Goal: Use online tool/utility: Utilize a website feature to perform a specific function

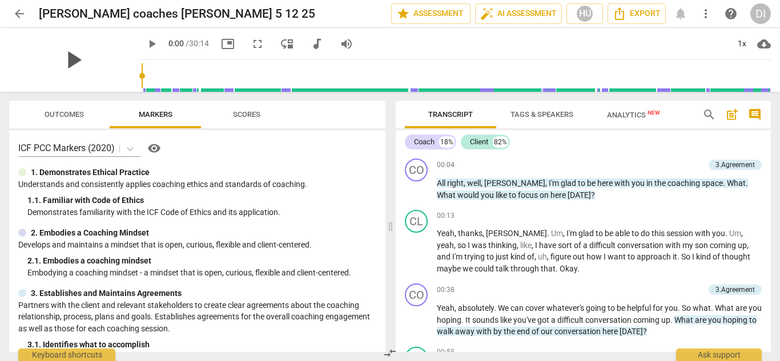
click at [63, 64] on span "play_arrow" at bounding box center [73, 60] width 30 height 30
click at [145, 42] on span "pause" at bounding box center [152, 44] width 14 height 14
drag, startPoint x: 147, startPoint y: 75, endPoint x: 128, endPoint y: 76, distance: 19.4
click at [142, 76] on input "range" at bounding box center [456, 76] width 629 height 37
click at [145, 45] on span "play_arrow" at bounding box center [152, 44] width 14 height 14
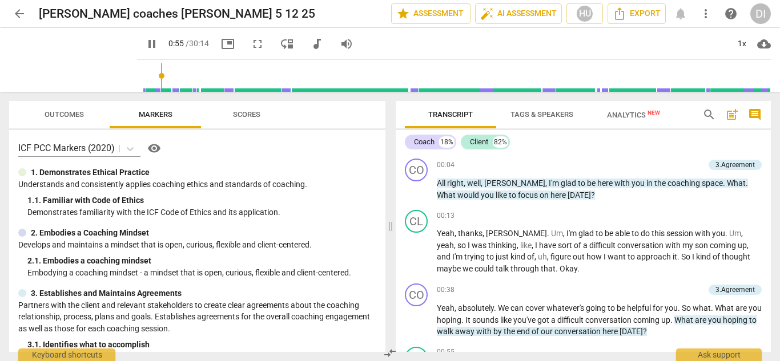
scroll to position [211, 0]
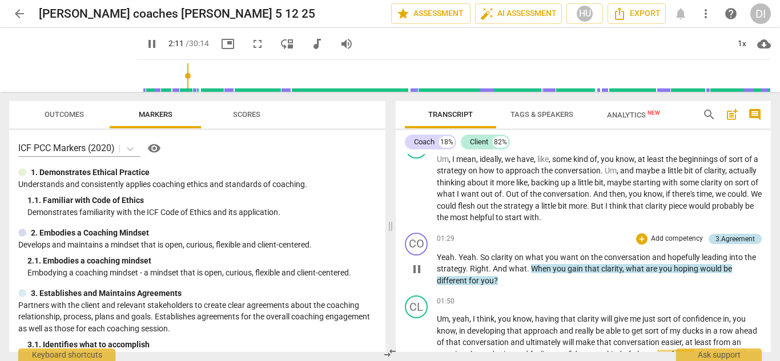
click at [722, 236] on div "3.Agreement" at bounding box center [734, 239] width 39 height 10
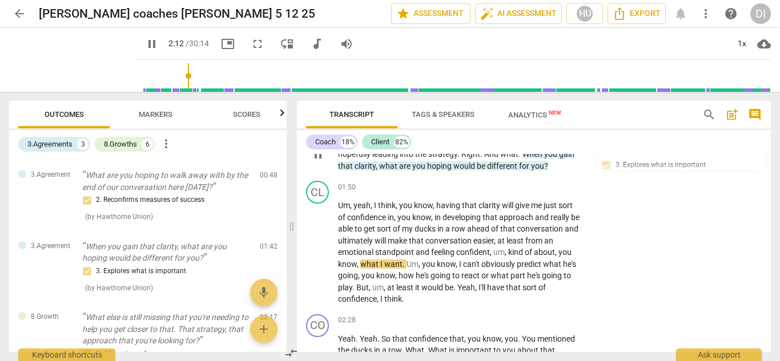
scroll to position [0, 0]
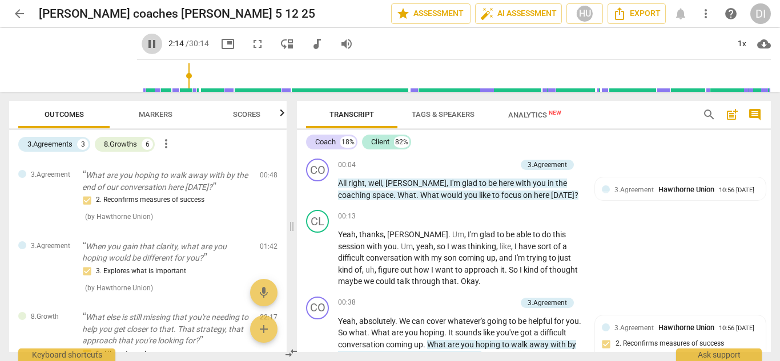
click at [145, 43] on span "pause" at bounding box center [152, 44] width 14 height 14
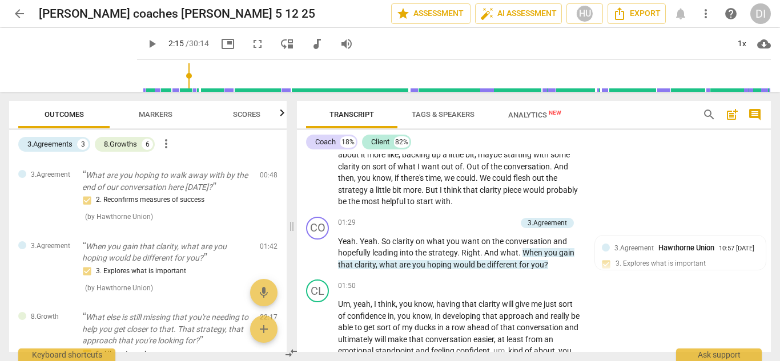
scroll to position [289, 0]
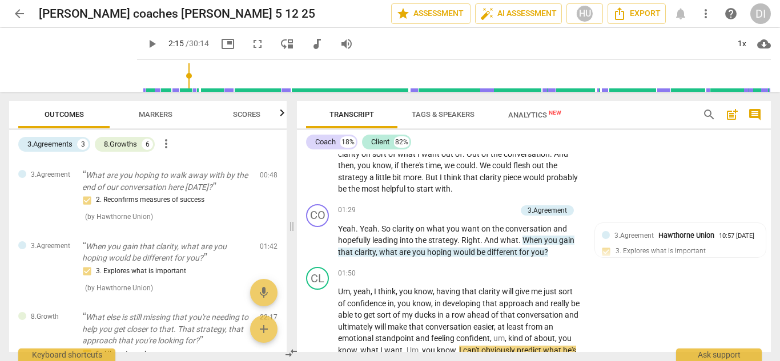
click at [145, 42] on span "play_arrow" at bounding box center [152, 44] width 14 height 14
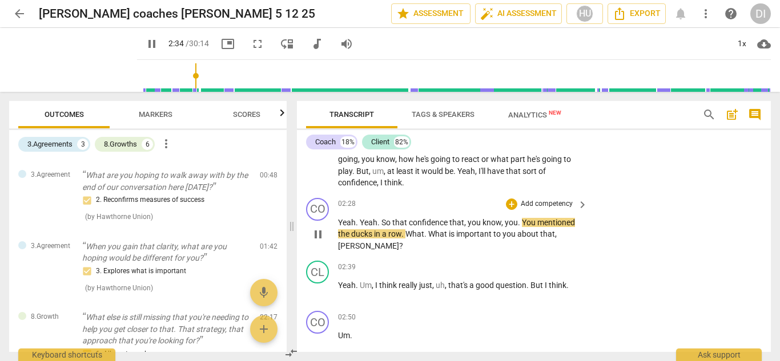
click at [317, 235] on span "pause" at bounding box center [318, 235] width 14 height 14
type input "155"
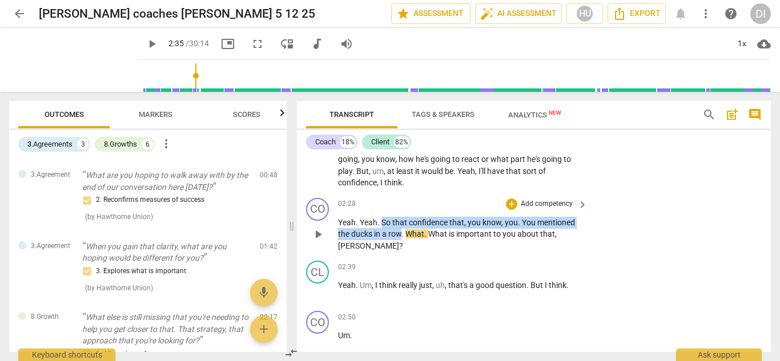
drag, startPoint x: 402, startPoint y: 232, endPoint x: 382, endPoint y: 223, distance: 21.4
click at [382, 223] on p "Yeah . Yeah . So that confidence that , you know , you . You mentioned the duck…" at bounding box center [460, 234] width 244 height 35
click at [510, 201] on div "+" at bounding box center [511, 204] width 11 height 11
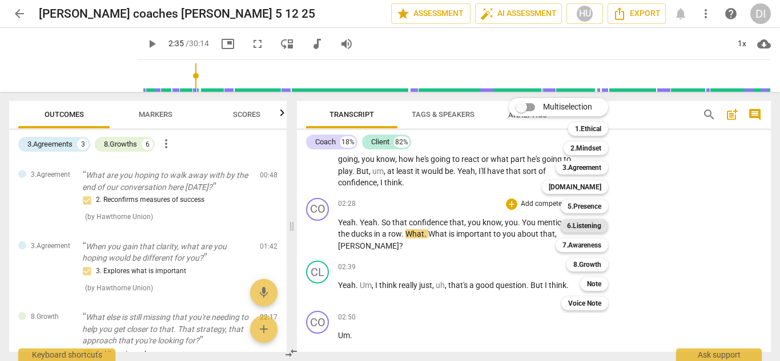
click at [592, 225] on b "6.Listening" at bounding box center [584, 226] width 34 height 14
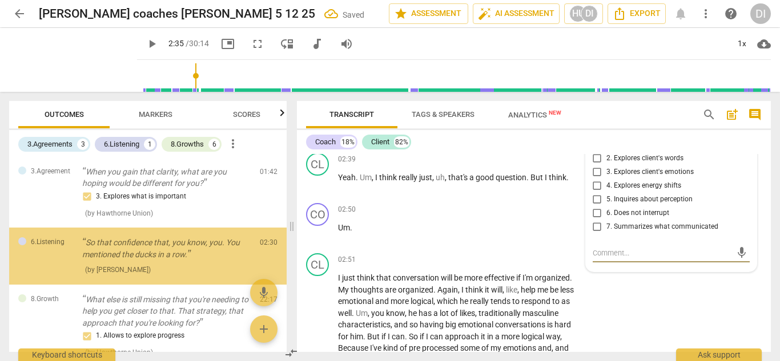
scroll to position [156, 0]
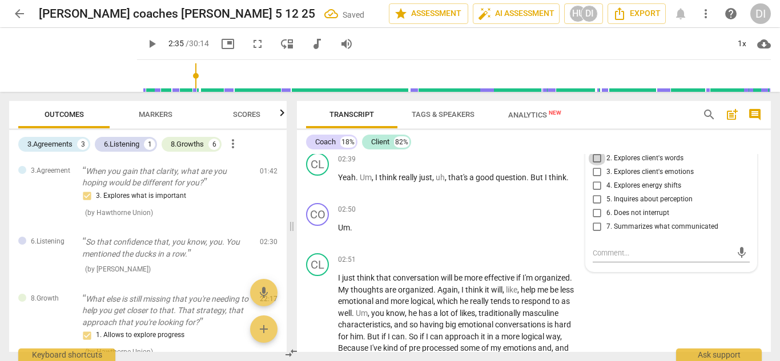
click at [595, 158] on input "2. Explores client's words" at bounding box center [597, 159] width 18 height 14
checkbox input "true"
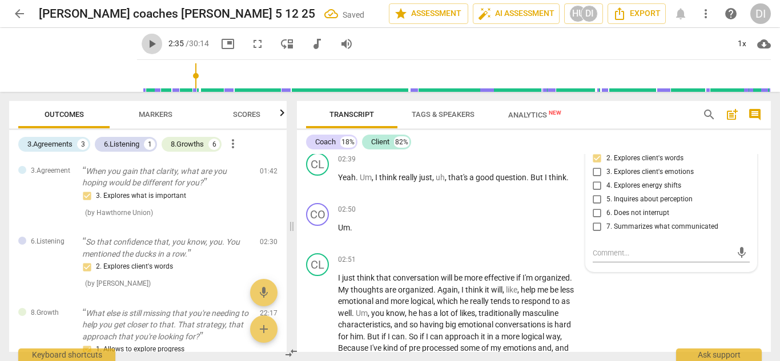
click at [145, 43] on span "play_arrow" at bounding box center [152, 44] width 14 height 14
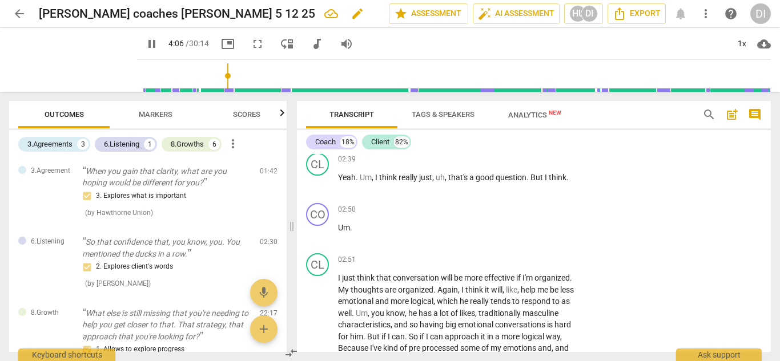
scroll to position [800, 0]
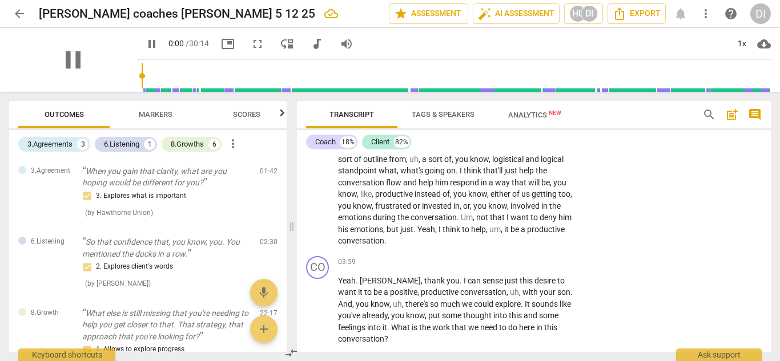
drag, startPoint x: 215, startPoint y: 74, endPoint x: 122, endPoint y: 71, distance: 93.1
click at [142, 71] on input "range" at bounding box center [456, 76] width 629 height 37
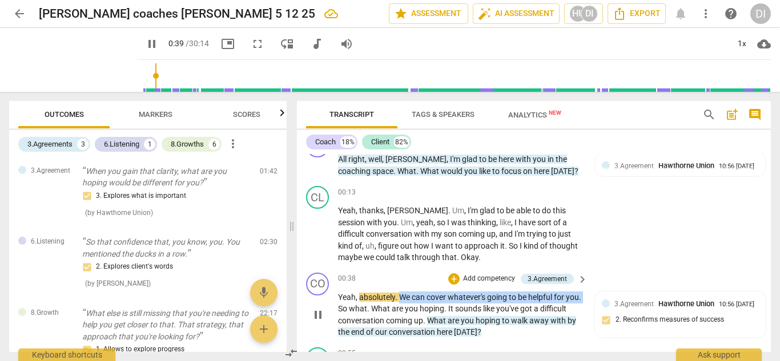
drag, startPoint x: 399, startPoint y: 297, endPoint x: 354, endPoint y: 308, distance: 46.4
click at [354, 308] on p "Yeah , absolutely . We can cover whatever's going to be helpful for you . So wh…" at bounding box center [460, 315] width 244 height 47
click at [450, 278] on div "+" at bounding box center [453, 278] width 11 height 11
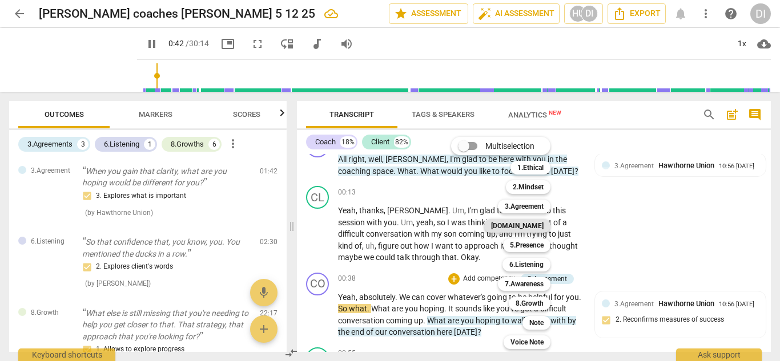
click at [528, 222] on b "[DOMAIN_NAME]" at bounding box center [517, 226] width 53 height 14
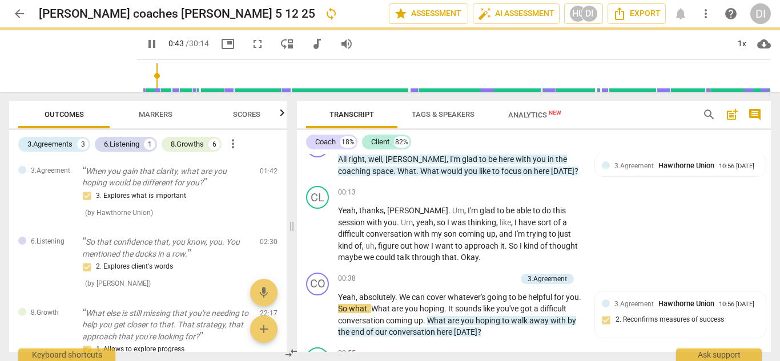
type input "43"
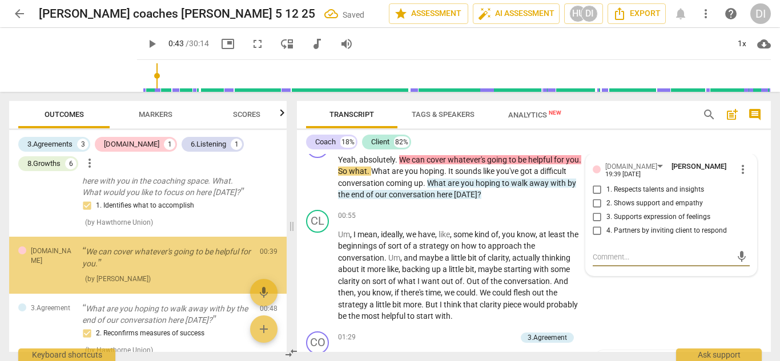
scroll to position [23, 0]
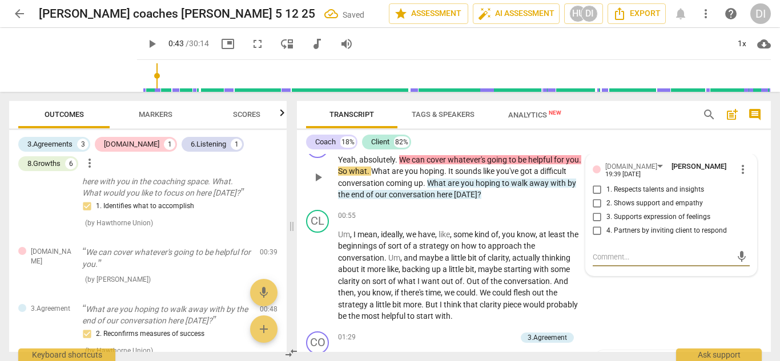
click at [596, 200] on input "2. Shows support and empathy" at bounding box center [597, 204] width 18 height 14
checkbox input "true"
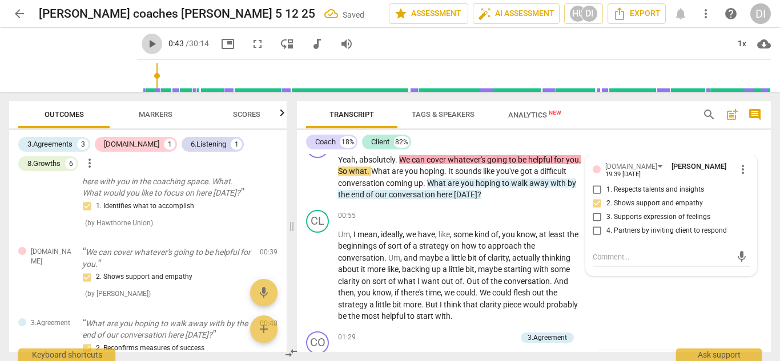
click at [145, 45] on span "play_arrow" at bounding box center [152, 44] width 14 height 14
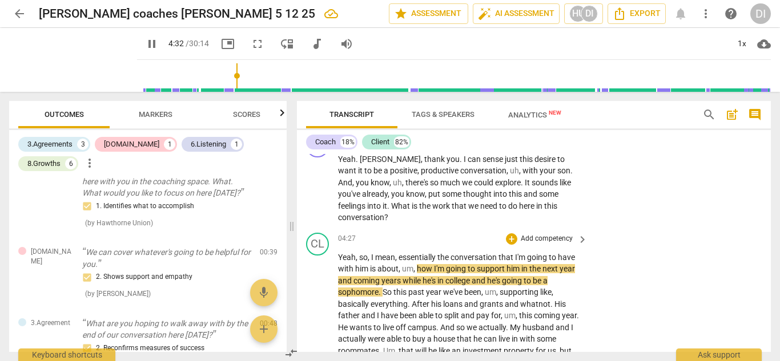
scroll to position [915, 0]
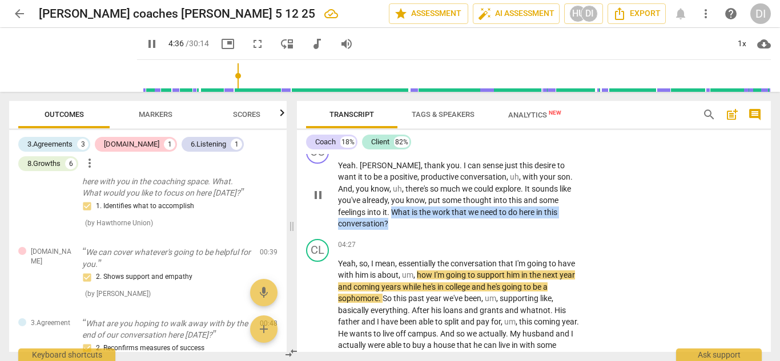
drag, startPoint x: 395, startPoint y: 224, endPoint x: 364, endPoint y: 213, distance: 33.0
click at [364, 213] on p "Yeah . [PERSON_NAME] , thank you . I can sense just this desire to want it to b…" at bounding box center [460, 195] width 244 height 70
click at [394, 211] on div "+" at bounding box center [397, 208] width 11 height 11
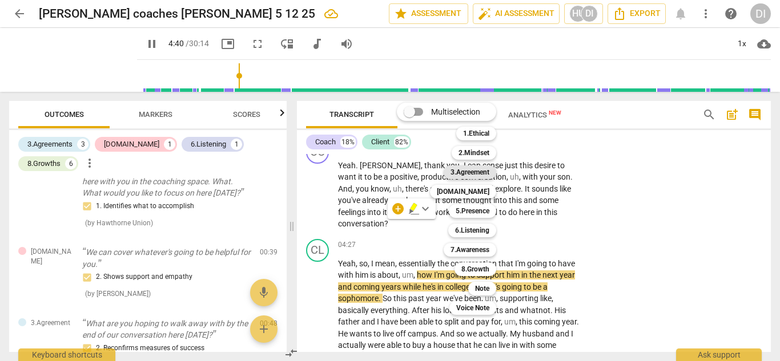
click at [475, 172] on b "3.Agreement" at bounding box center [469, 172] width 39 height 14
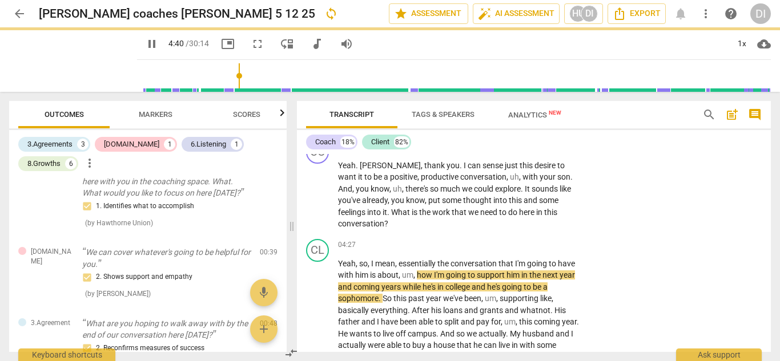
type input "281"
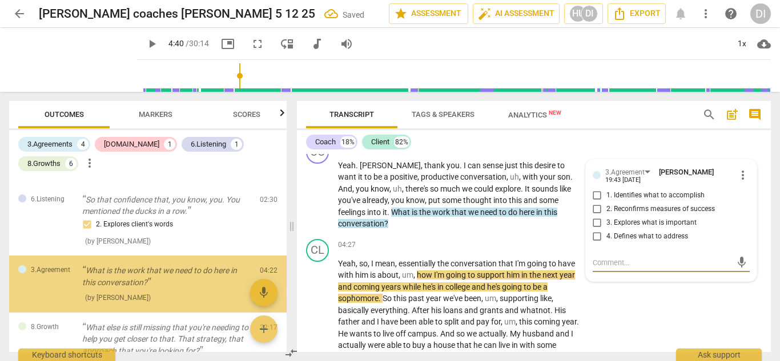
scroll to position [308, 0]
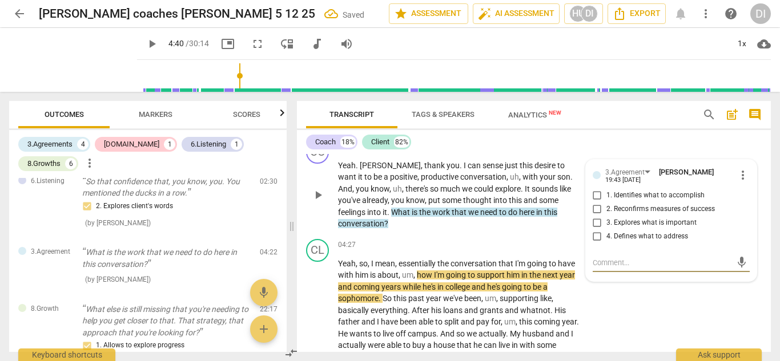
click at [592, 237] on input "4. Defines what to address" at bounding box center [597, 237] width 18 height 14
checkbox input "true"
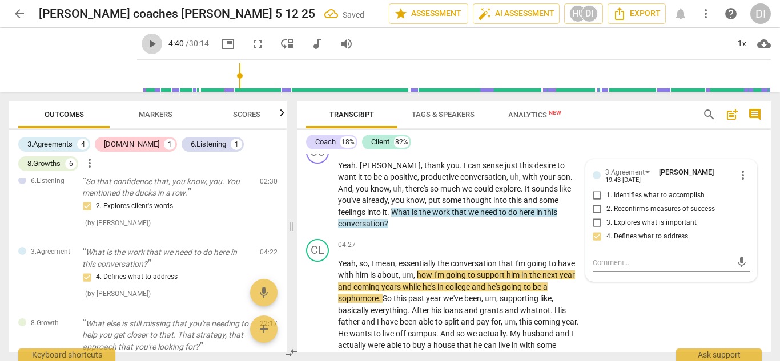
click at [145, 46] on span "play_arrow" at bounding box center [152, 44] width 14 height 14
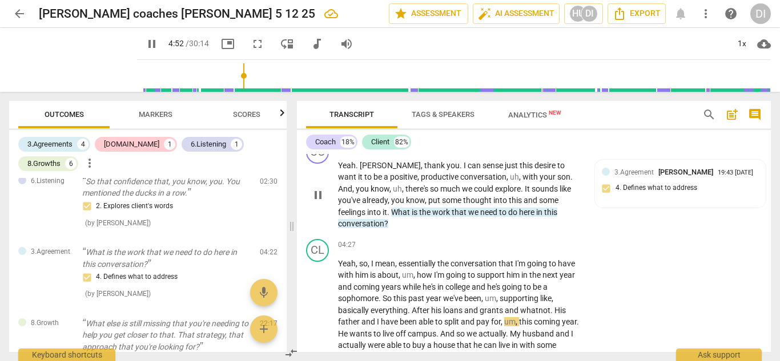
click at [316, 198] on span "pause" at bounding box center [318, 195] width 14 height 14
click at [316, 198] on span "play_arrow" at bounding box center [318, 195] width 14 height 14
click at [322, 196] on span "pause" at bounding box center [318, 195] width 14 height 14
type input "265"
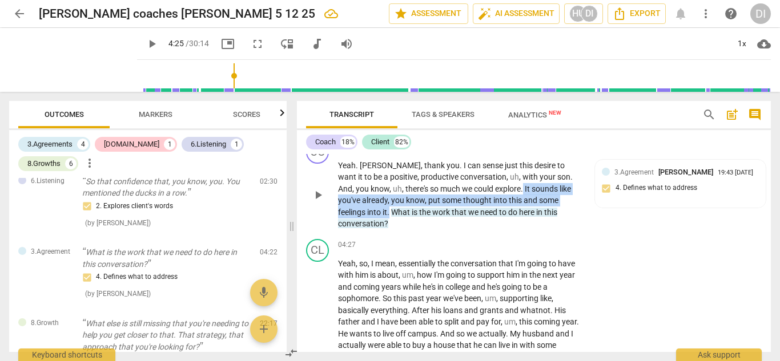
drag, startPoint x: 360, startPoint y: 211, endPoint x: 492, endPoint y: 189, distance: 134.6
click at [492, 189] on p "Yeah . [PERSON_NAME] , thank you . I can sense just this desire to want it to b…" at bounding box center [460, 195] width 244 height 70
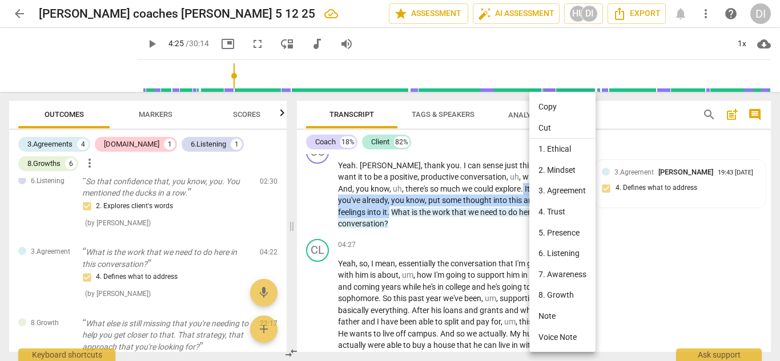
click at [547, 212] on li "4. Trust" at bounding box center [562, 211] width 66 height 21
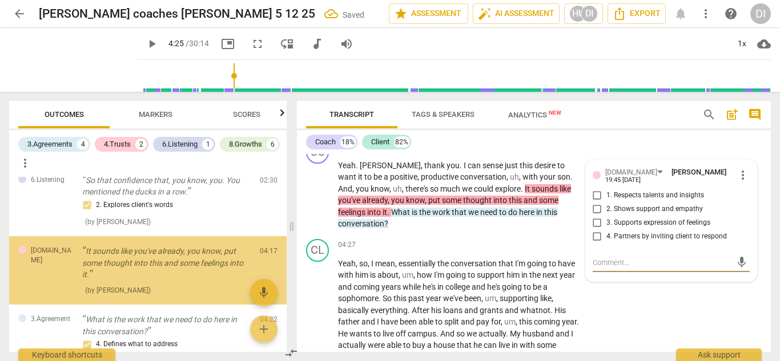
scroll to position [314, 0]
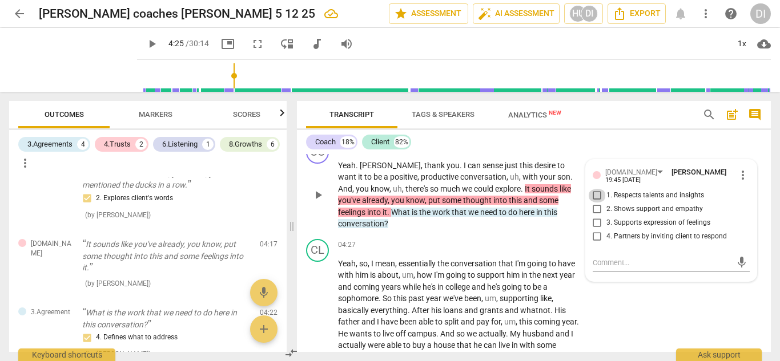
click at [596, 191] on input "1. Respects talents and insights" at bounding box center [597, 196] width 18 height 14
checkbox input "true"
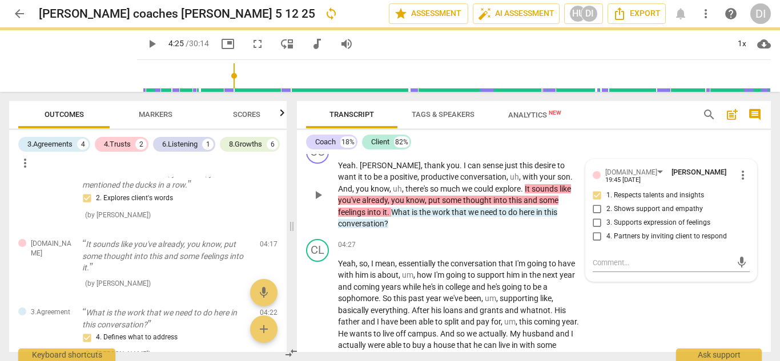
click at [596, 204] on input "2. Shows support and empathy" at bounding box center [597, 210] width 18 height 14
checkbox input "true"
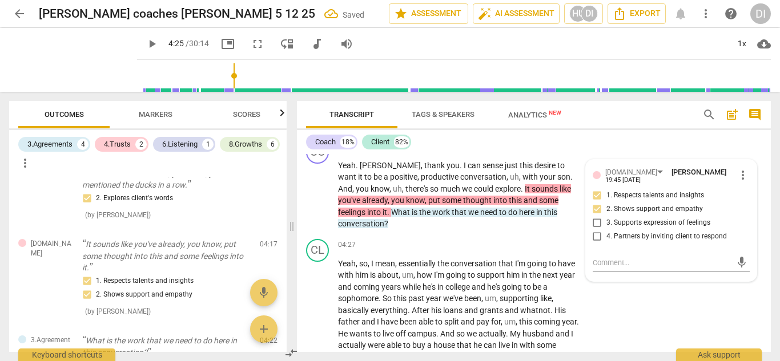
click at [145, 46] on span "play_arrow" at bounding box center [152, 44] width 14 height 14
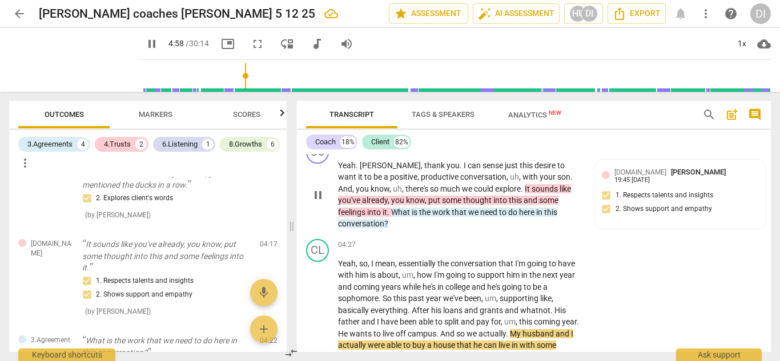
click at [318, 193] on span "pause" at bounding box center [318, 195] width 14 height 14
click at [318, 193] on span "play_arrow" at bounding box center [318, 195] width 14 height 14
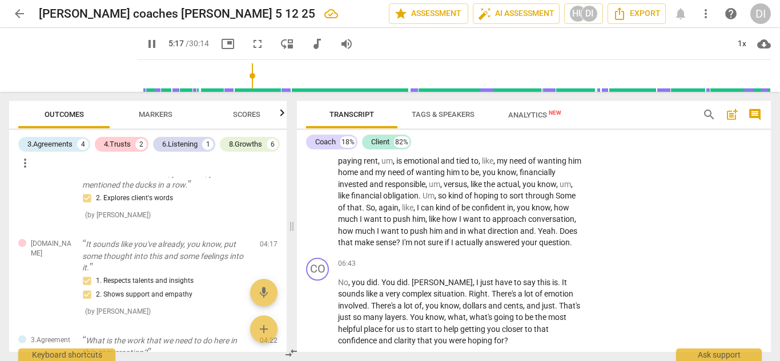
scroll to position [1276, 0]
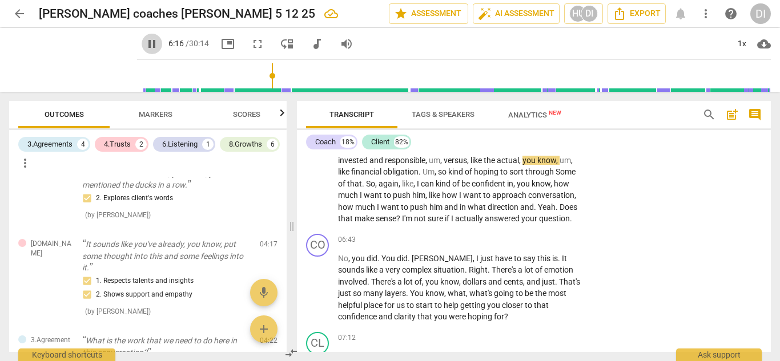
click at [145, 39] on span "pause" at bounding box center [152, 44] width 14 height 14
type input "376"
click at [328, 146] on div "Coach" at bounding box center [325, 141] width 21 height 11
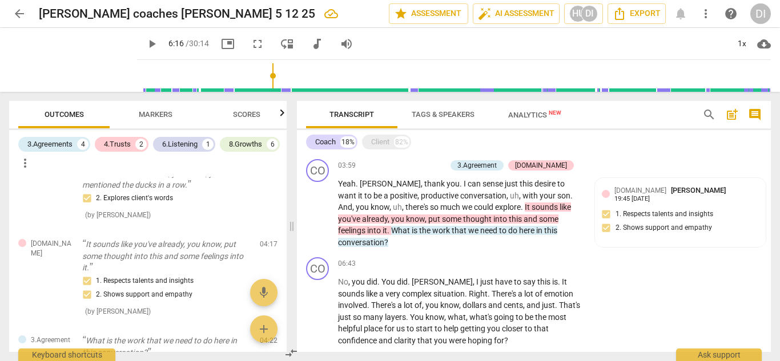
scroll to position [311, 0]
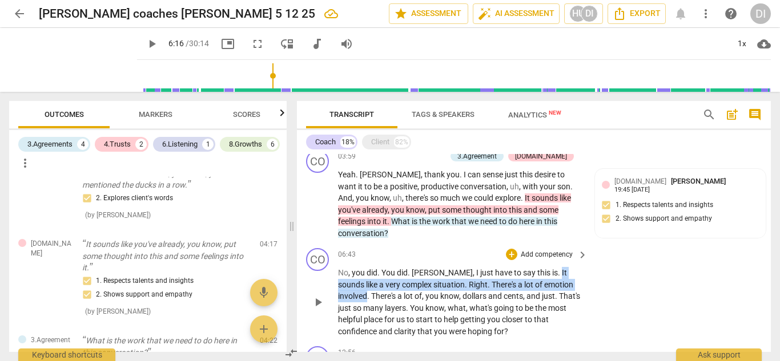
drag, startPoint x: 527, startPoint y: 273, endPoint x: 566, endPoint y: 286, distance: 41.7
click at [566, 286] on p "No , you did . You did . [PERSON_NAME] , I just have to say this is . It sounds…" at bounding box center [460, 302] width 244 height 70
click at [577, 269] on div "+" at bounding box center [575, 269] width 11 height 11
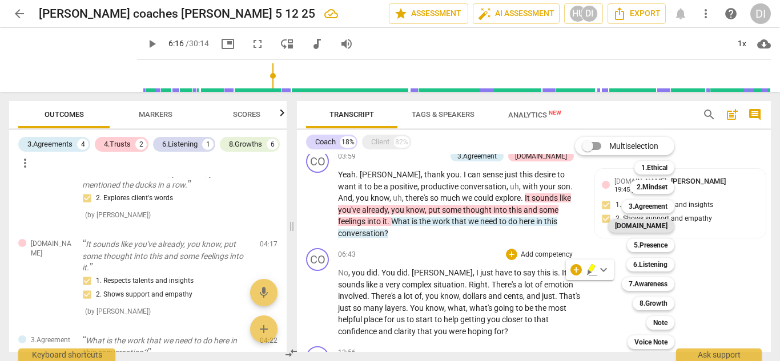
click at [651, 228] on b "[DOMAIN_NAME]" at bounding box center [641, 226] width 53 height 14
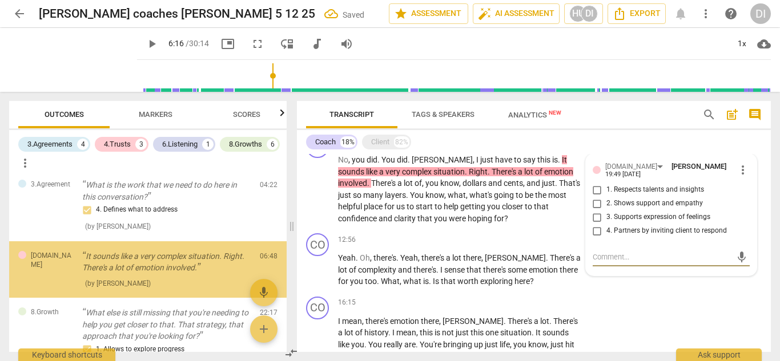
scroll to position [476, 0]
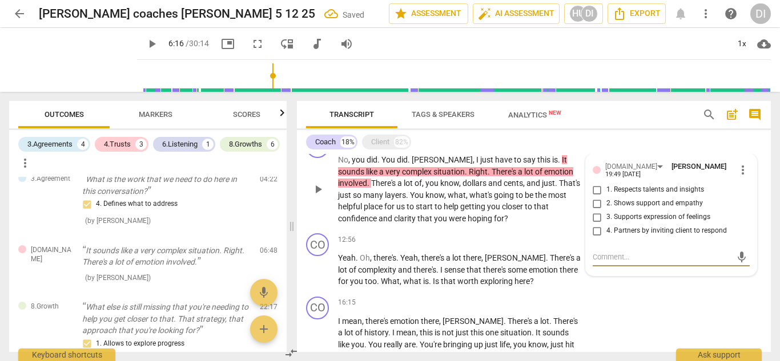
click at [596, 183] on input "1. Respects talents and insights" at bounding box center [597, 190] width 18 height 14
checkbox input "true"
click at [597, 215] on input "3. Supports expression of feelings" at bounding box center [597, 218] width 18 height 14
checkbox input "true"
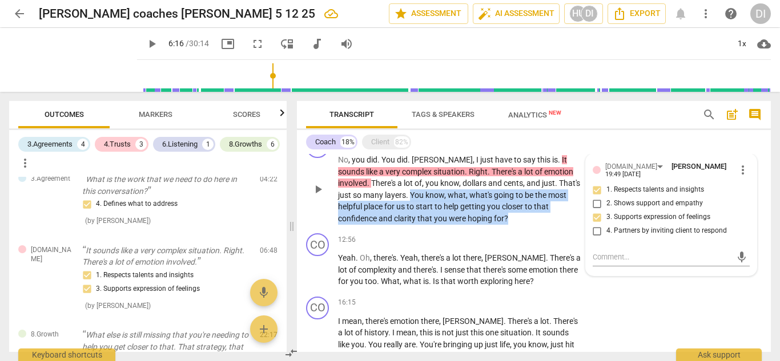
drag, startPoint x: 473, startPoint y: 218, endPoint x: 384, endPoint y: 198, distance: 90.7
click at [384, 198] on p "No , you did . You did . [PERSON_NAME] , I just have to say this is . It sounds…" at bounding box center [460, 189] width 244 height 70
click at [480, 208] on div "+" at bounding box center [476, 203] width 11 height 11
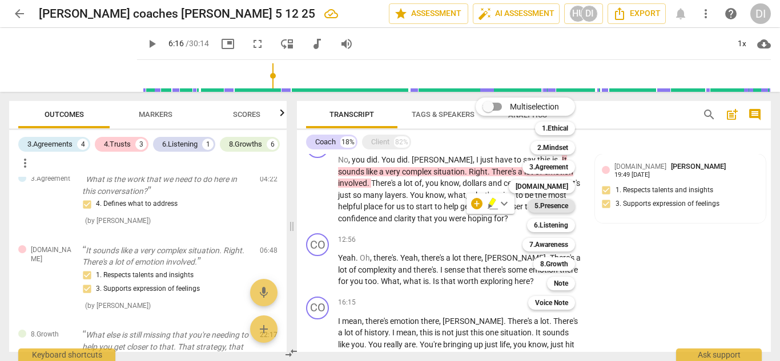
click at [550, 208] on b "5.Presence" at bounding box center [551, 206] width 34 height 14
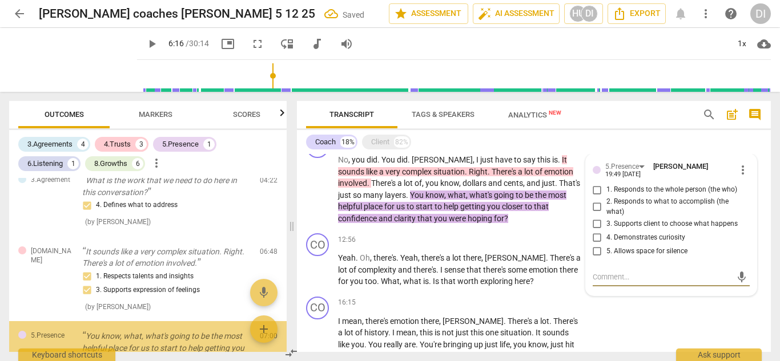
scroll to position [572, 0]
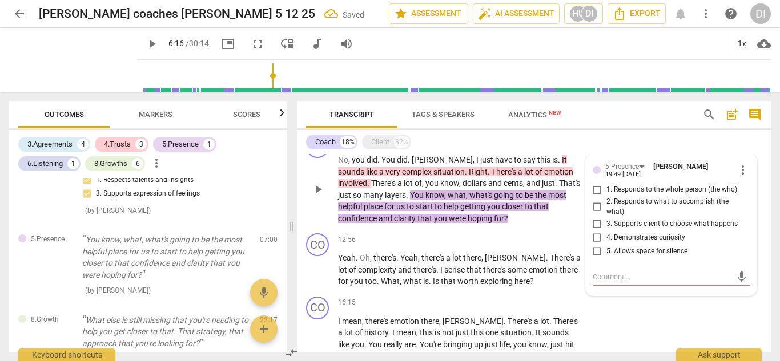
click at [597, 224] on input "3. Supports client to choose what happens" at bounding box center [597, 224] width 18 height 14
checkbox input "true"
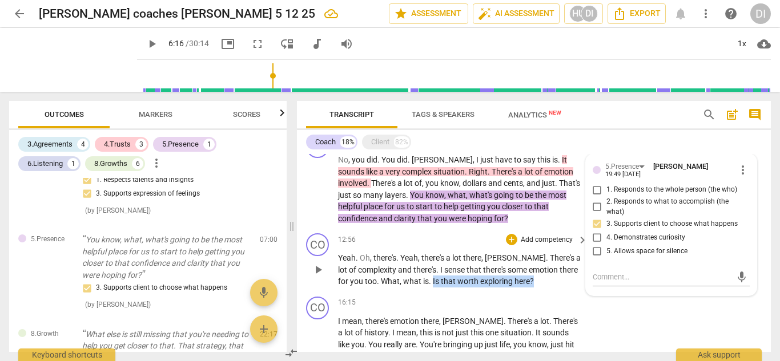
drag, startPoint x: 522, startPoint y: 281, endPoint x: 420, endPoint y: 283, distance: 102.2
click at [420, 283] on p "Yeah . Oh , there's . Yeah , there's a lot there , [PERSON_NAME] . There's a lo…" at bounding box center [460, 269] width 244 height 35
click at [508, 241] on div "+" at bounding box center [511, 239] width 11 height 11
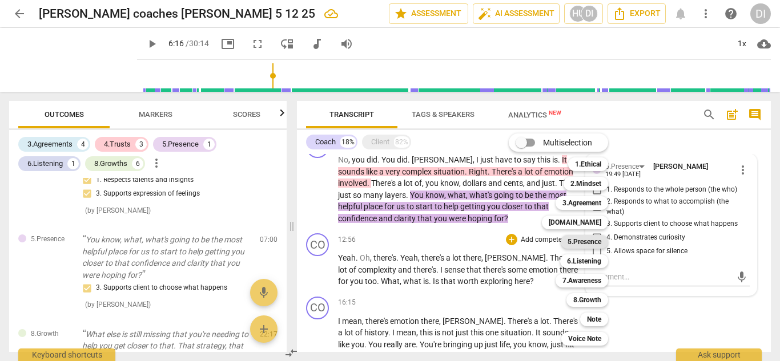
click at [577, 241] on b "5.Presence" at bounding box center [584, 242] width 34 height 14
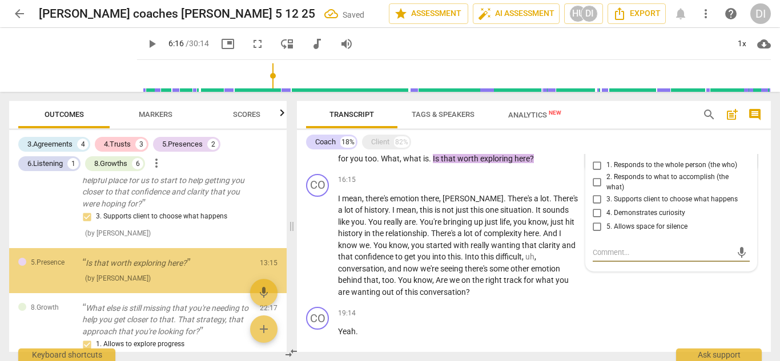
scroll to position [649, 0]
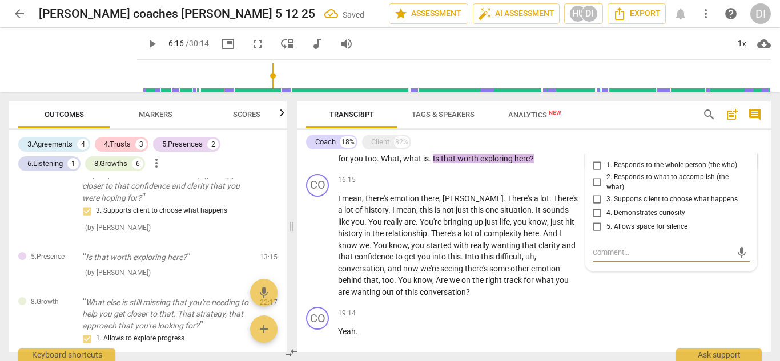
click at [592, 199] on input "3. Supports client to choose what happens" at bounding box center [597, 199] width 18 height 14
checkbox input "true"
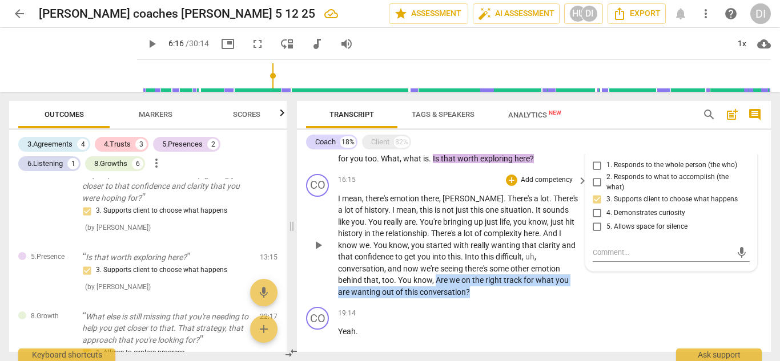
drag, startPoint x: 409, startPoint y: 294, endPoint x: 377, endPoint y: 281, distance: 34.5
click at [377, 281] on p "I mean , there's emotion there , [PERSON_NAME] . There's a lot . There's a lot …" at bounding box center [460, 246] width 244 height 106
click at [411, 274] on div "+" at bounding box center [412, 277] width 11 height 11
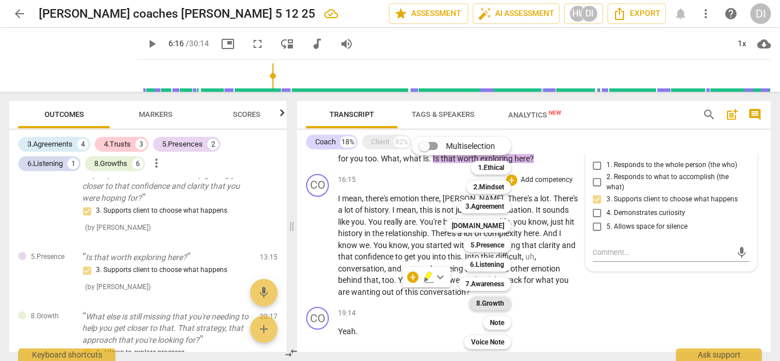
click at [487, 300] on b "8.Growth" at bounding box center [490, 304] width 28 height 14
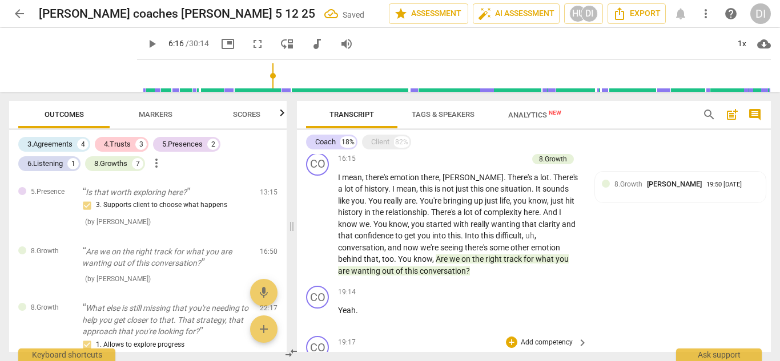
scroll to position [564, 0]
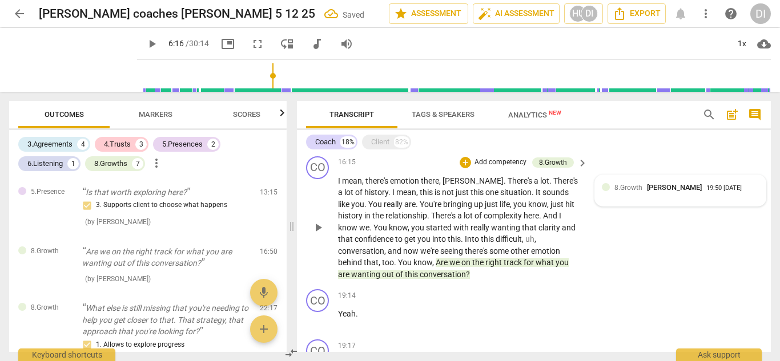
click at [651, 189] on span "[PERSON_NAME]" at bounding box center [674, 187] width 55 height 9
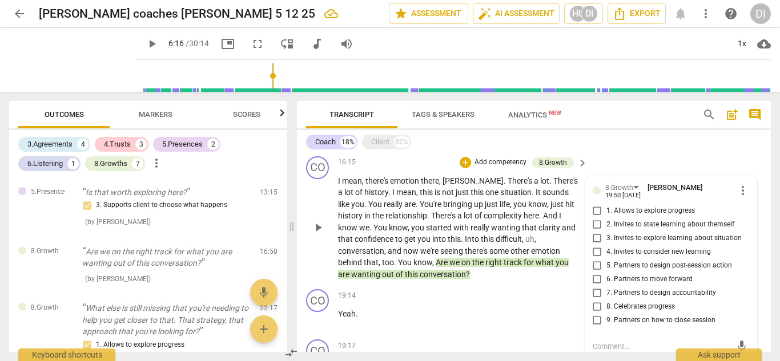
click at [603, 209] on input "1. Allows to explore progress" at bounding box center [597, 211] width 18 height 14
checkbox input "true"
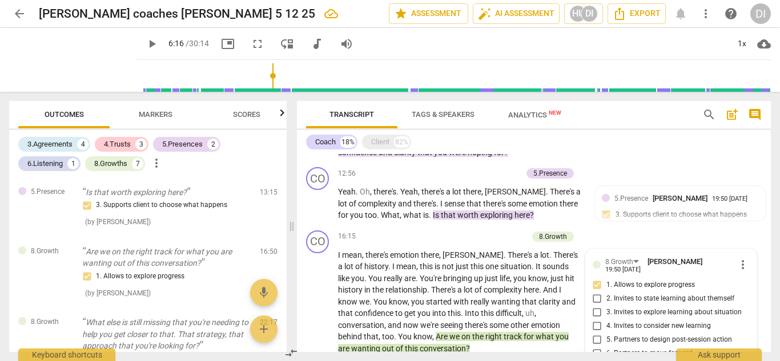
scroll to position [477, 0]
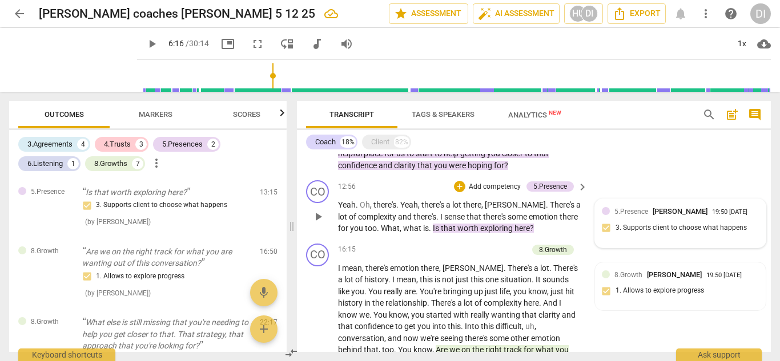
click at [647, 213] on div "5.Presence [PERSON_NAME]" at bounding box center [663, 211] width 98 height 11
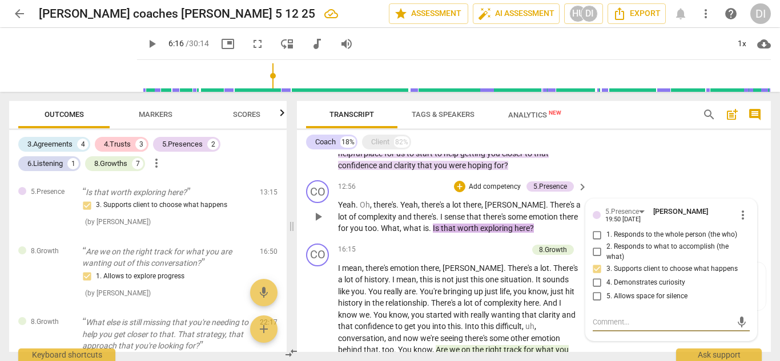
click at [737, 216] on span "more_vert" at bounding box center [743, 215] width 14 height 14
click at [530, 189] on div at bounding box center [390, 180] width 780 height 361
click at [458, 188] on div "+" at bounding box center [459, 186] width 11 height 11
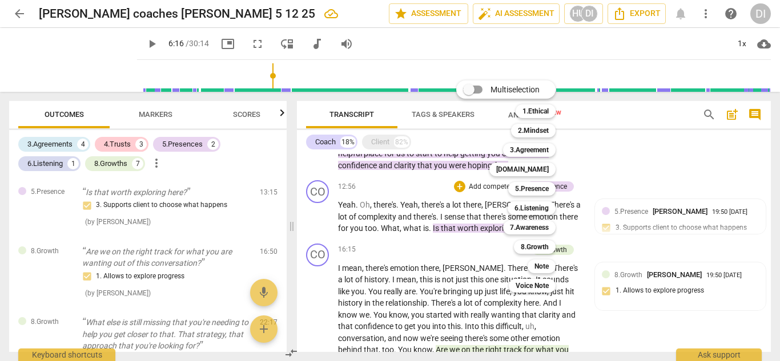
click at [465, 227] on div "Multiselection m 1.Ethical 1 2.Mindset 2 3.Agreement 3 [DOMAIN_NAME] 4 5.Presen…" at bounding box center [514, 187] width 126 height 218
click at [680, 223] on div at bounding box center [390, 180] width 780 height 361
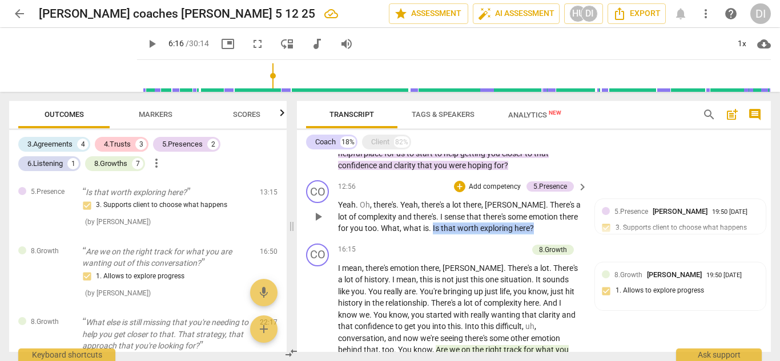
drag, startPoint x: 522, startPoint y: 230, endPoint x: 419, endPoint y: 229, distance: 102.7
click at [419, 229] on p "Yeah . Oh , there's . Yeah , there's a lot there , [PERSON_NAME] . There's a lo…" at bounding box center [460, 216] width 244 height 35
click at [458, 187] on div "+" at bounding box center [459, 186] width 11 height 11
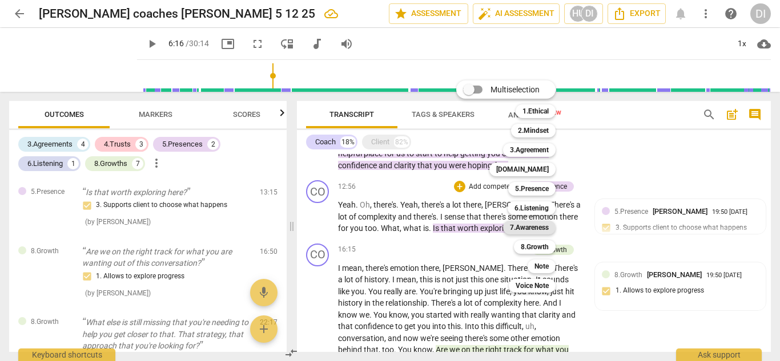
click at [534, 229] on b "7.Awareness" at bounding box center [529, 228] width 39 height 14
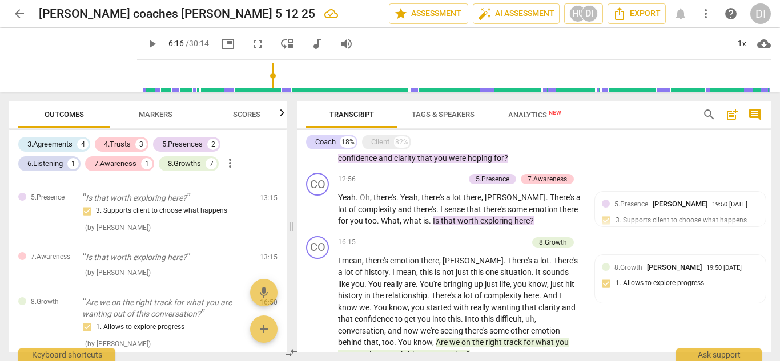
scroll to position [482, 0]
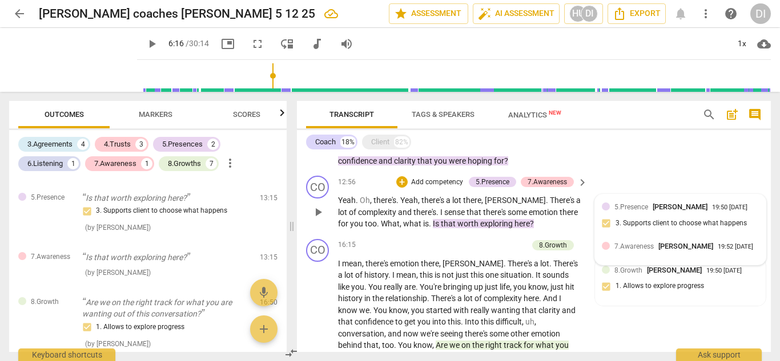
click at [642, 217] on div "5.Presence [PERSON_NAME] 19:50 [DATE] 3. Supports client to choose what happens" at bounding box center [680, 218] width 158 height 35
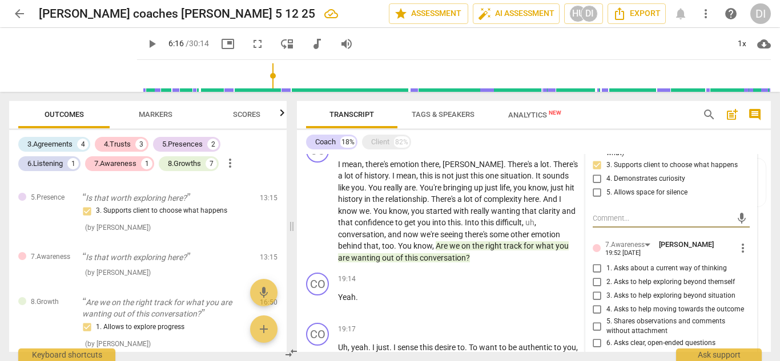
scroll to position [599, 0]
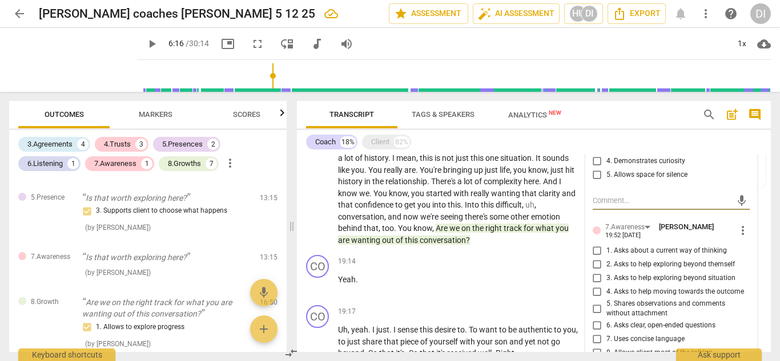
click at [593, 312] on input "5. Shares observations and comments without attachment" at bounding box center [597, 309] width 18 height 14
checkbox input "true"
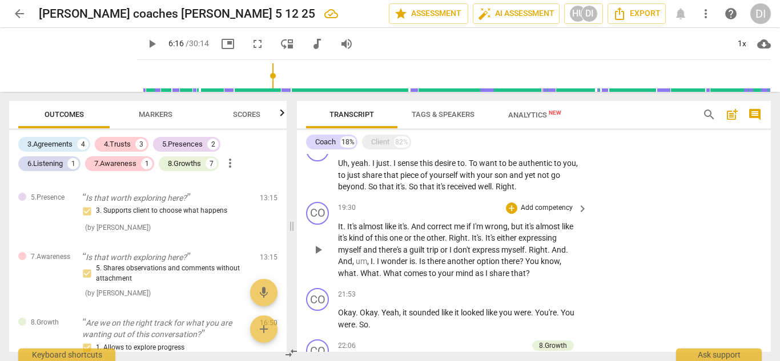
scroll to position [770, 0]
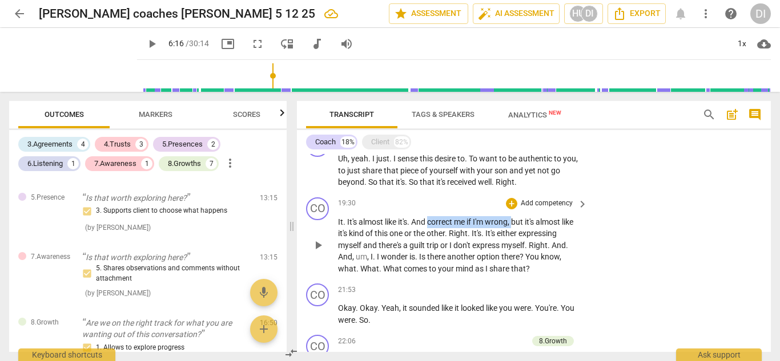
drag, startPoint x: 514, startPoint y: 219, endPoint x: 430, endPoint y: 225, distance: 84.1
click at [430, 225] on p "It . It's almost like it's . And correct me if I'm wrong , but it's almost like…" at bounding box center [460, 245] width 244 height 59
click at [511, 203] on div "+" at bounding box center [511, 203] width 11 height 11
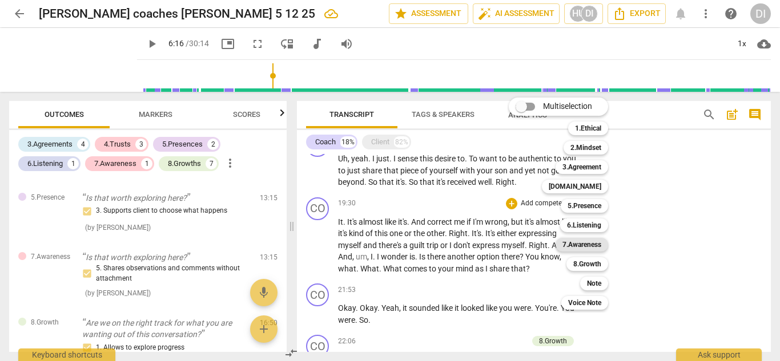
click at [585, 241] on b "7.Awareness" at bounding box center [581, 245] width 39 height 14
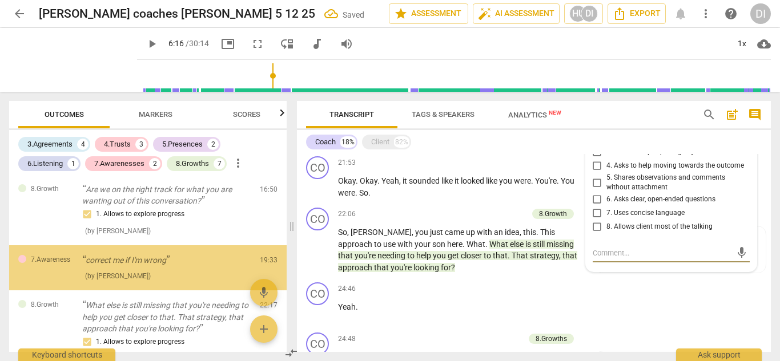
scroll to position [845, 0]
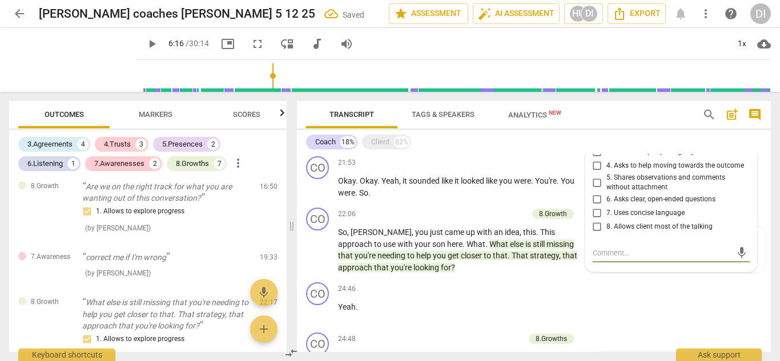
click at [592, 184] on input "5. Shares observations and comments without attachment" at bounding box center [597, 183] width 18 height 14
checkbox input "true"
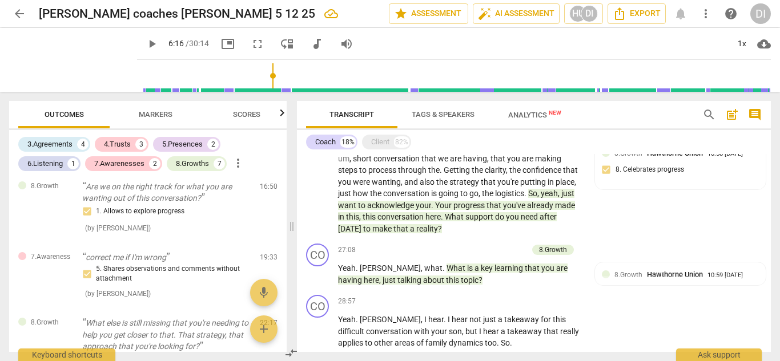
scroll to position [1125, 0]
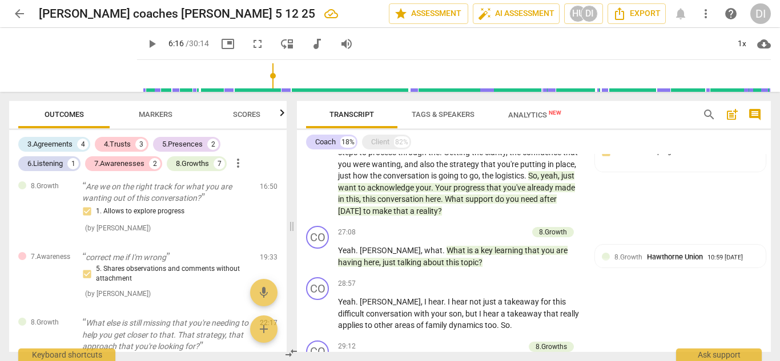
drag, startPoint x: 766, startPoint y: 306, endPoint x: 768, endPoint y: 321, distance: 14.9
click at [768, 321] on div "CO play_arrow pause 00:04 + Add competency 3.Agreement keyboard_arrow_right All…" at bounding box center [534, 253] width 474 height 198
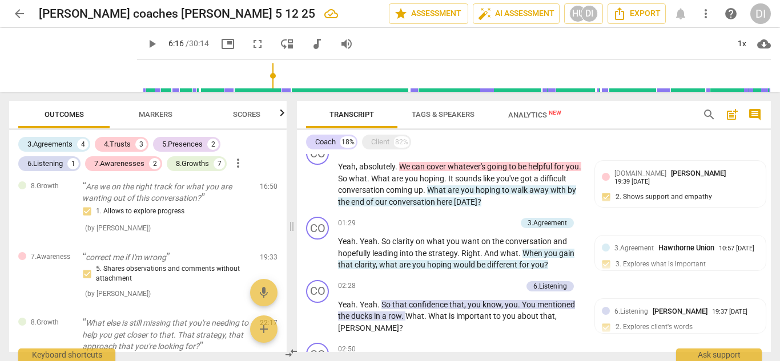
scroll to position [0, 0]
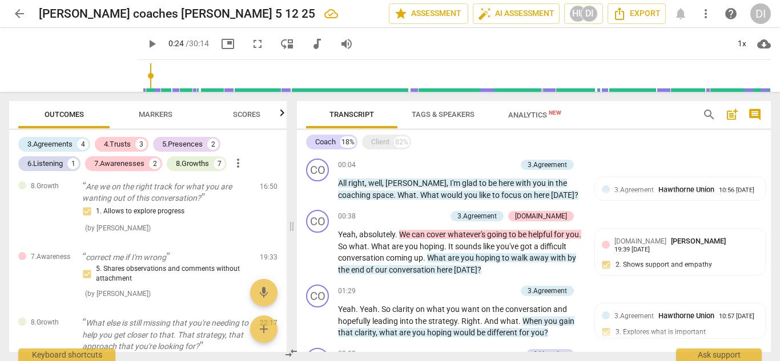
drag, startPoint x: 261, startPoint y: 78, endPoint x: 131, endPoint y: 77, distance: 130.1
click at [142, 77] on input "range" at bounding box center [456, 76] width 629 height 37
click at [145, 42] on span "play_arrow" at bounding box center [152, 44] width 14 height 14
click at [391, 142] on div "Client 82%" at bounding box center [386, 142] width 49 height 15
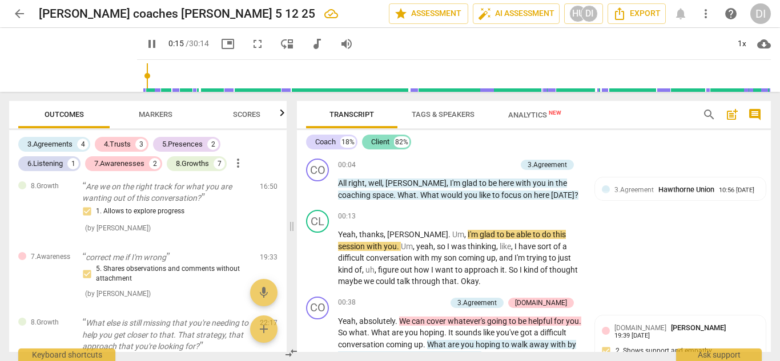
click at [381, 140] on div "Client" at bounding box center [380, 141] width 18 height 11
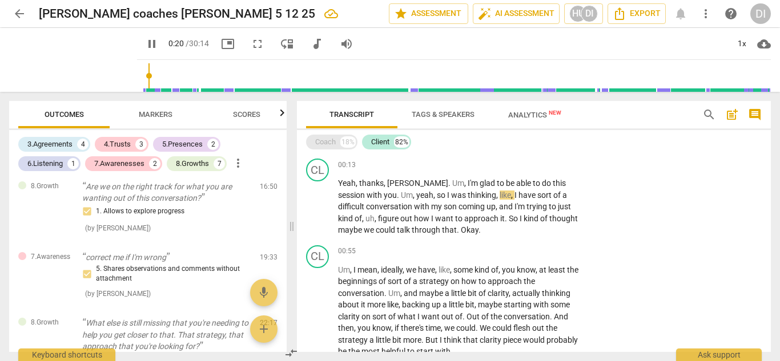
click at [327, 140] on div "Coach" at bounding box center [325, 141] width 21 height 11
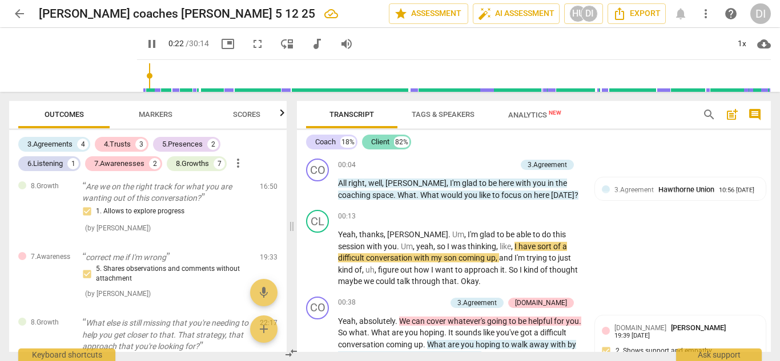
click at [379, 145] on div "Client" at bounding box center [380, 141] width 18 height 11
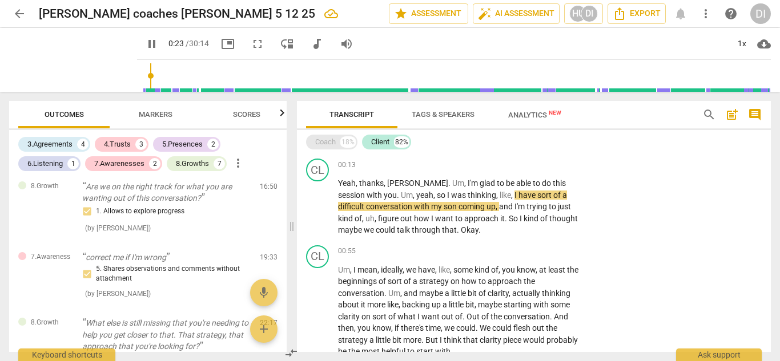
click at [328, 147] on div "Coach" at bounding box center [325, 141] width 21 height 11
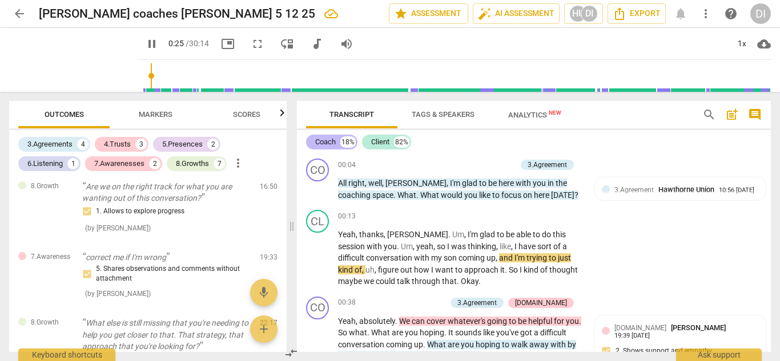
click at [332, 146] on div "Coach" at bounding box center [325, 141] width 21 height 11
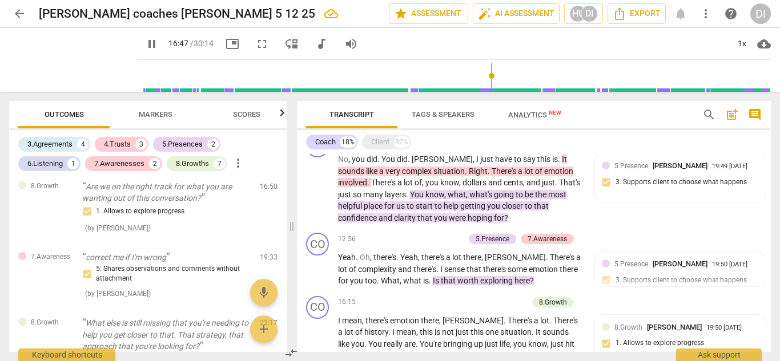
scroll to position [633, 0]
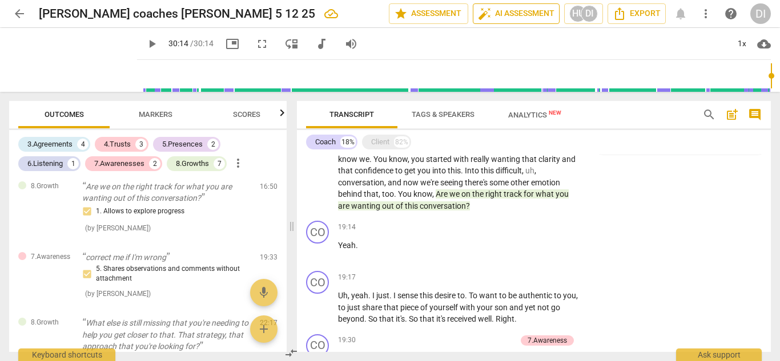
type input "1814"
